Goal: Transaction & Acquisition: Obtain resource

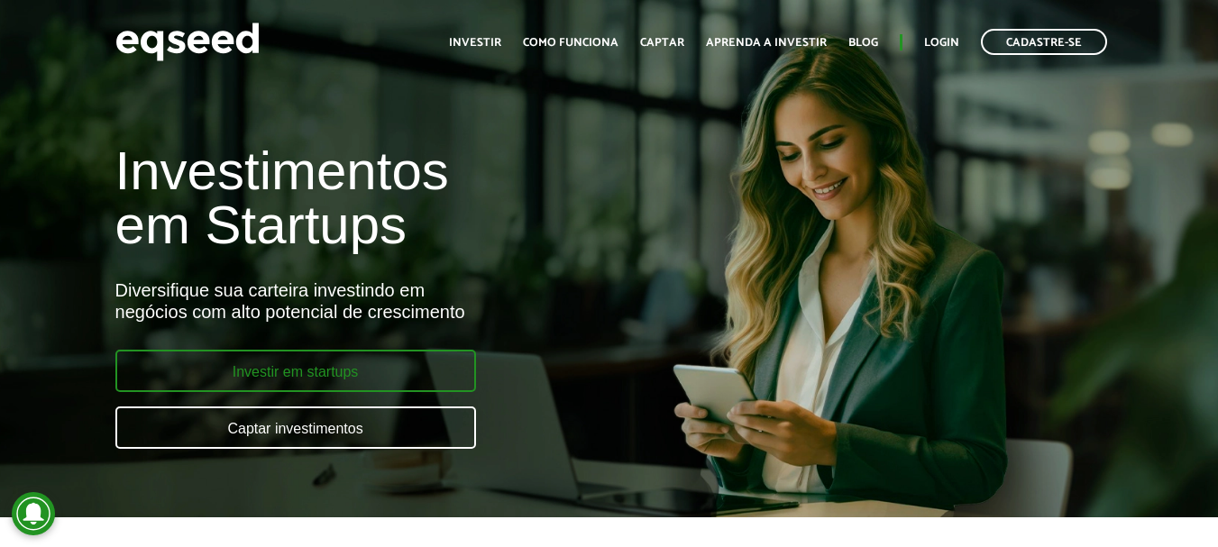
click at [301, 374] on link "Investir em startups" at bounding box center [295, 371] width 361 height 42
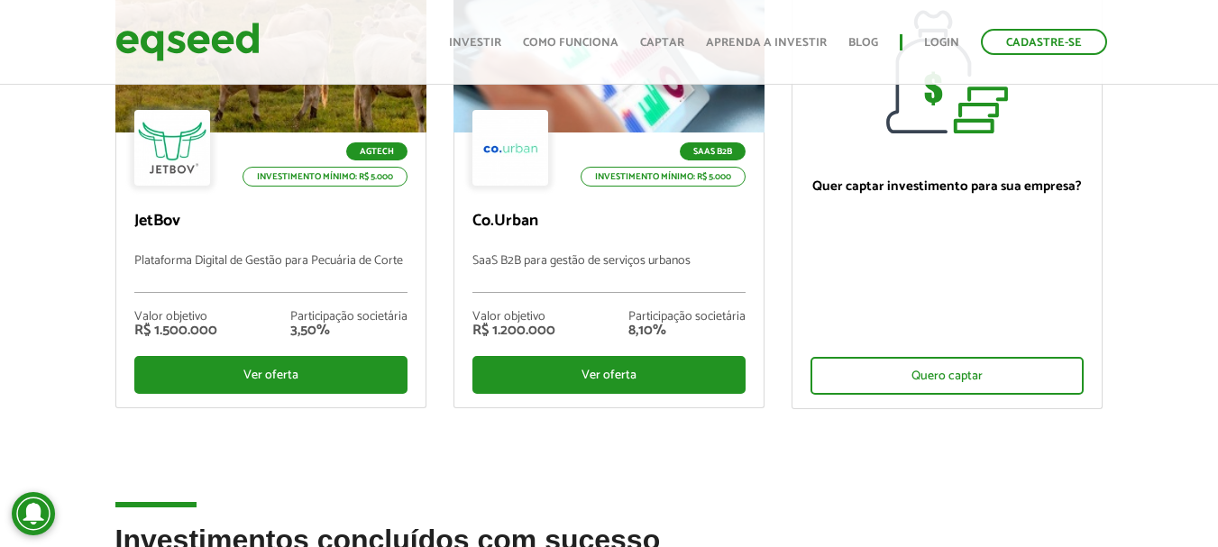
scroll to position [180, 0]
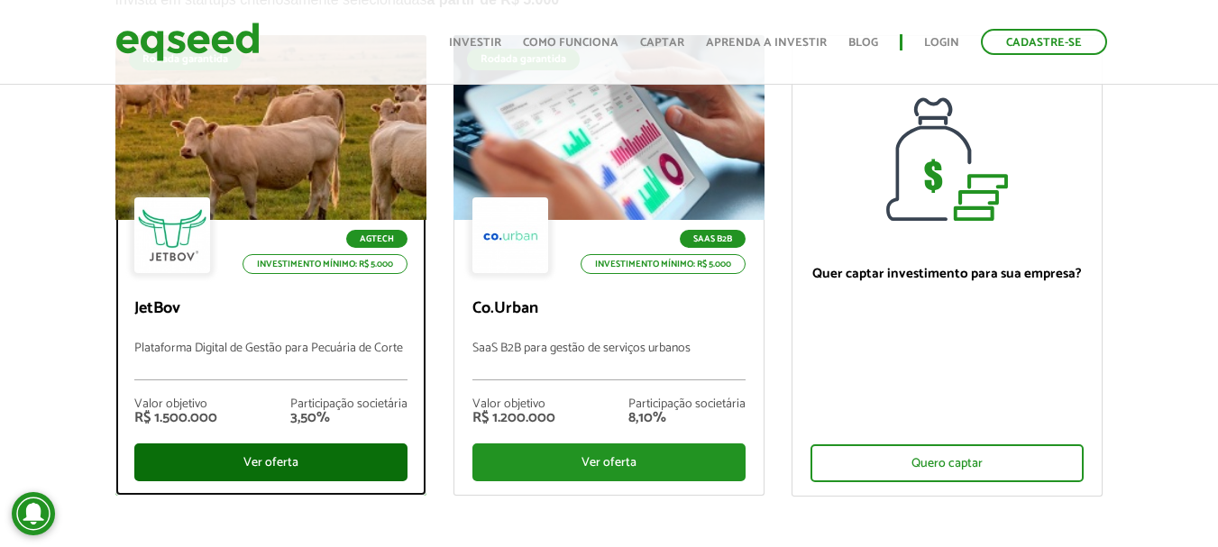
click at [247, 452] on div "Ver oferta" at bounding box center [270, 462] width 273 height 38
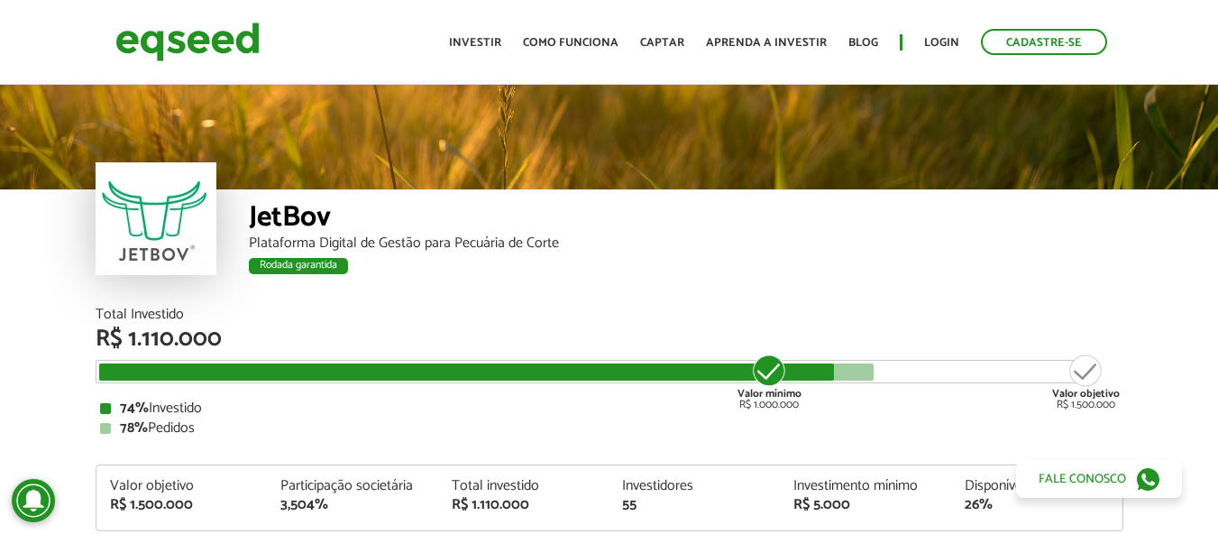
scroll to position [2141, 0]
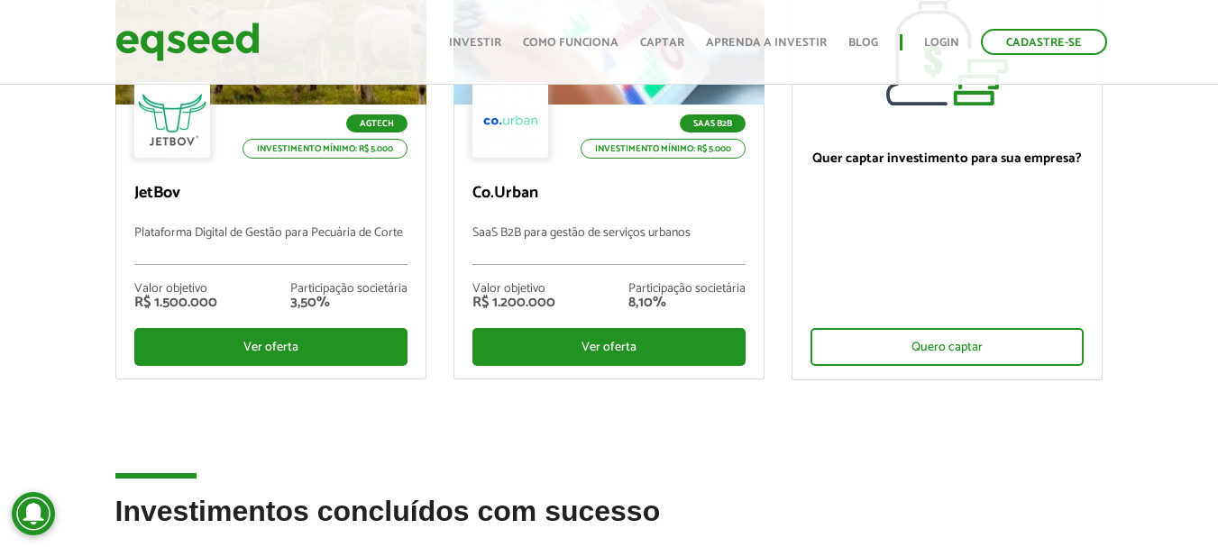
scroll to position [361, 0]
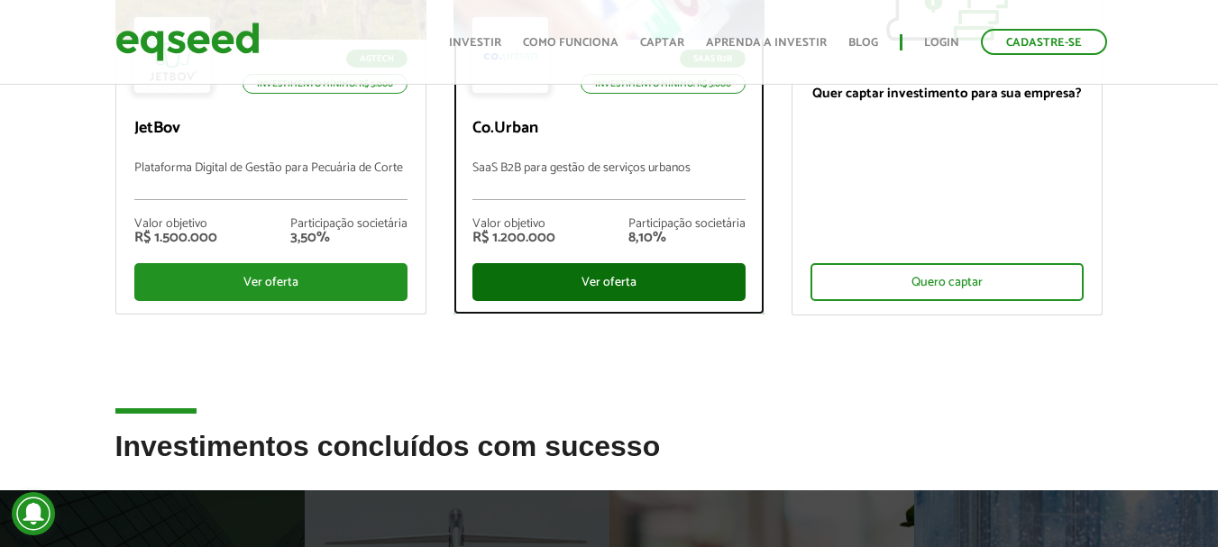
click at [582, 284] on div "Ver oferta" at bounding box center [608, 282] width 273 height 38
